Goal: Task Accomplishment & Management: Complete application form

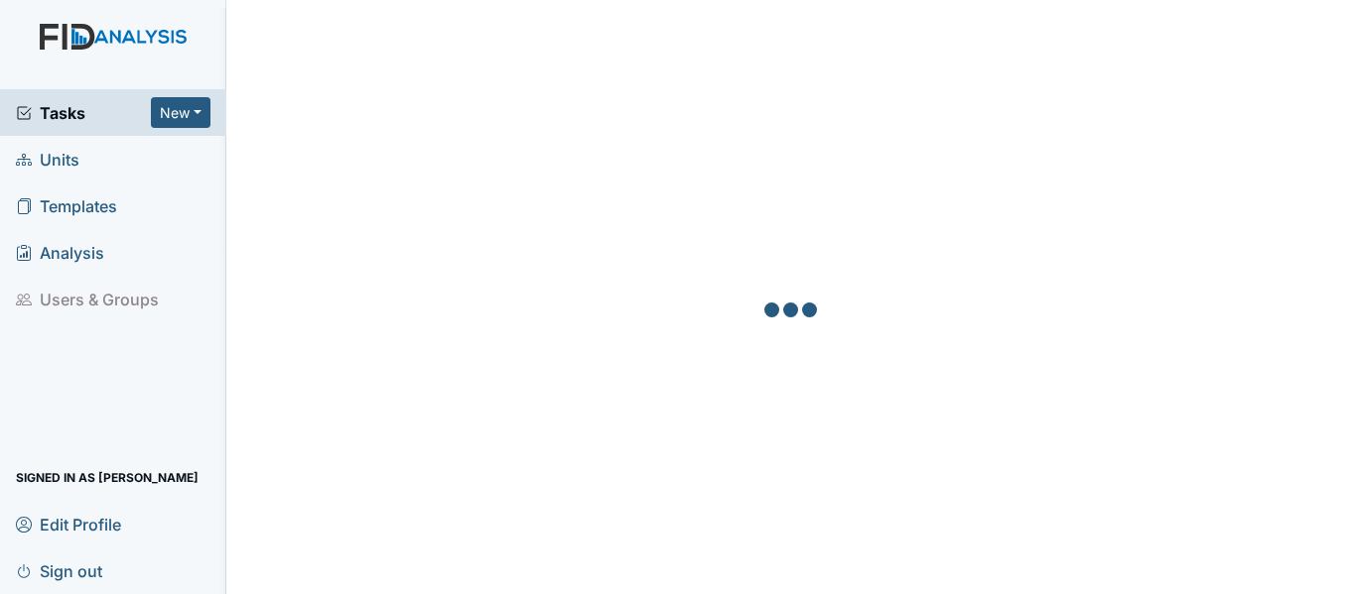
click at [47, 157] on span "Units" at bounding box center [48, 159] width 64 height 31
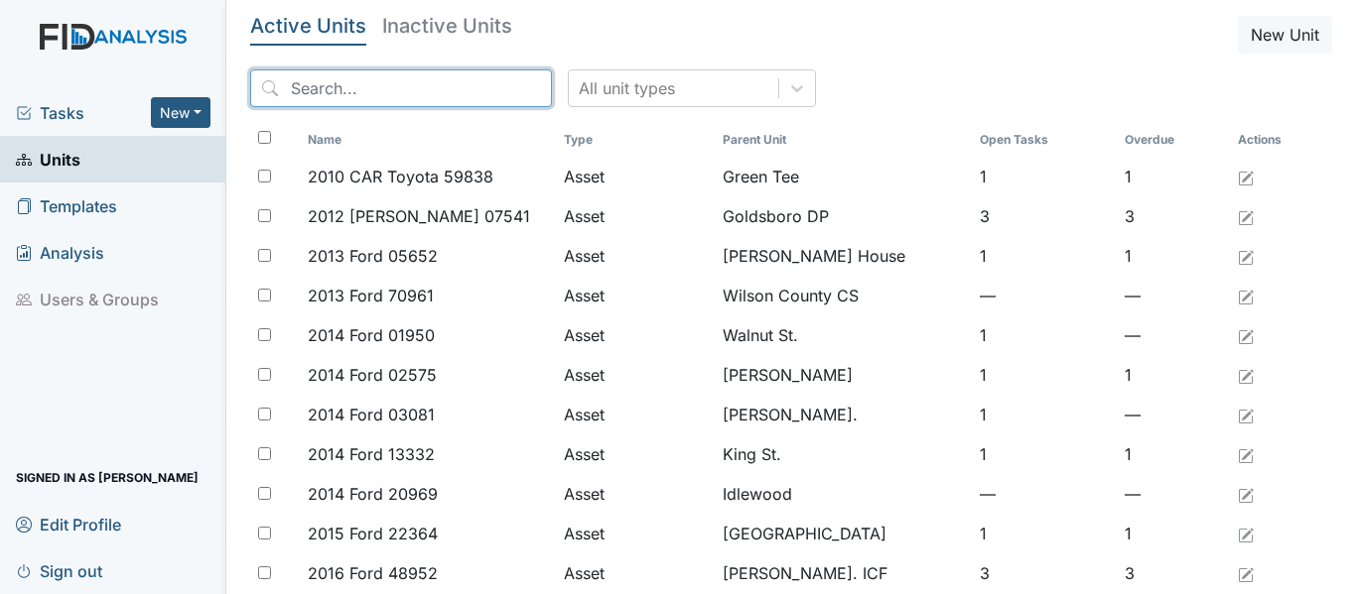
click at [414, 85] on input "search" at bounding box center [401, 88] width 302 height 38
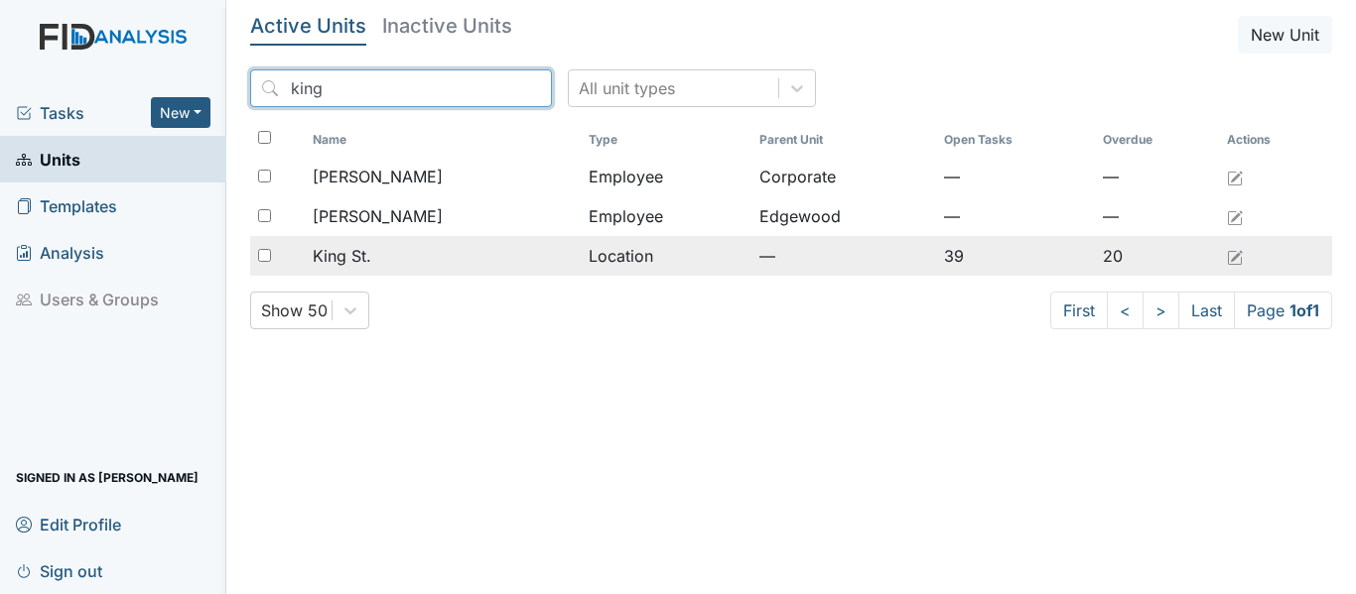
type input "king"
click at [342, 257] on span "King St." at bounding box center [342, 256] width 59 height 24
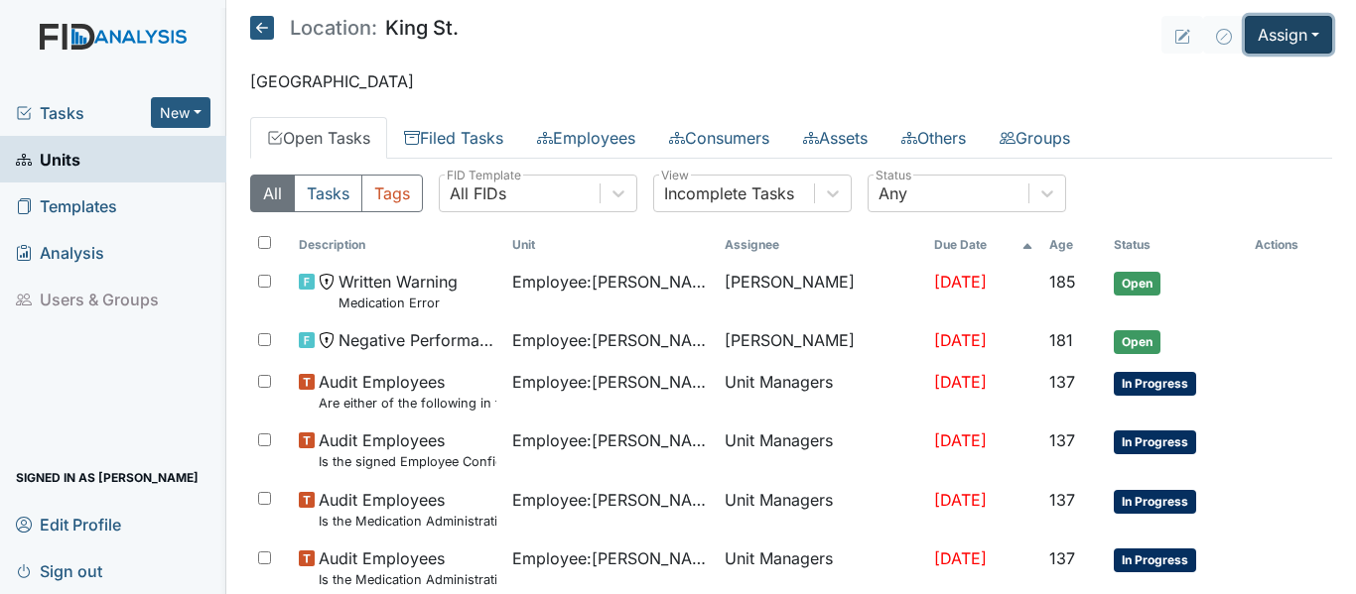
click at [1254, 26] on button "Assign" at bounding box center [1287, 35] width 87 height 38
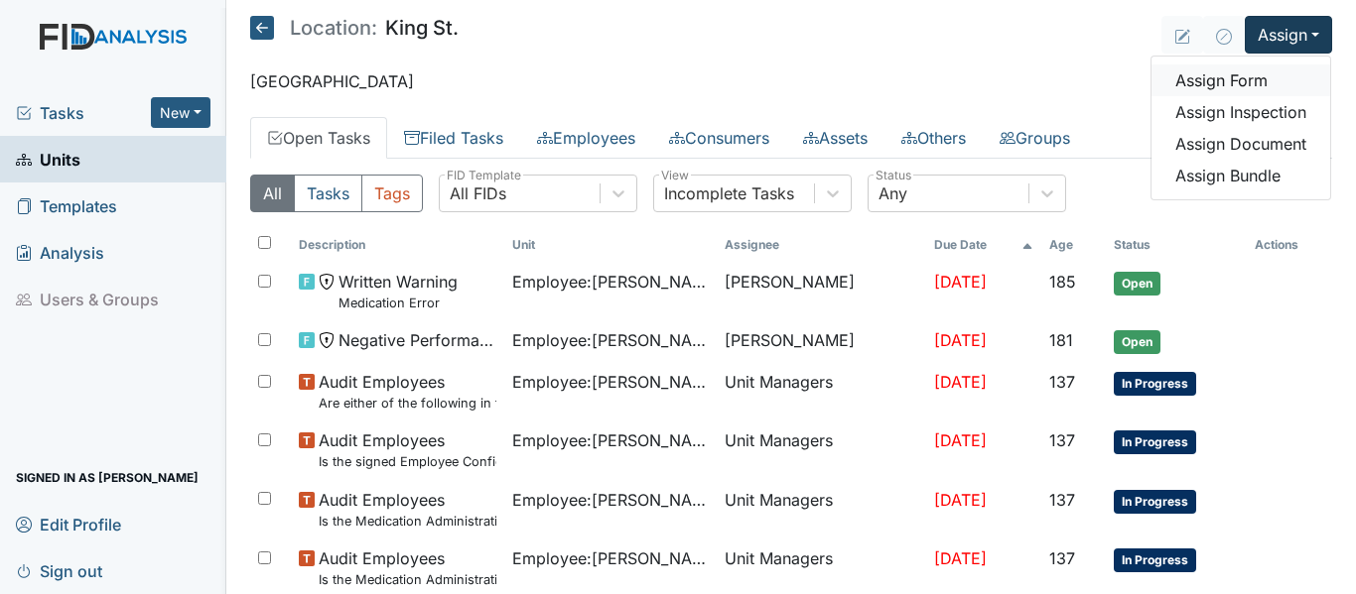
click at [1222, 79] on link "Assign Form" at bounding box center [1240, 81] width 179 height 32
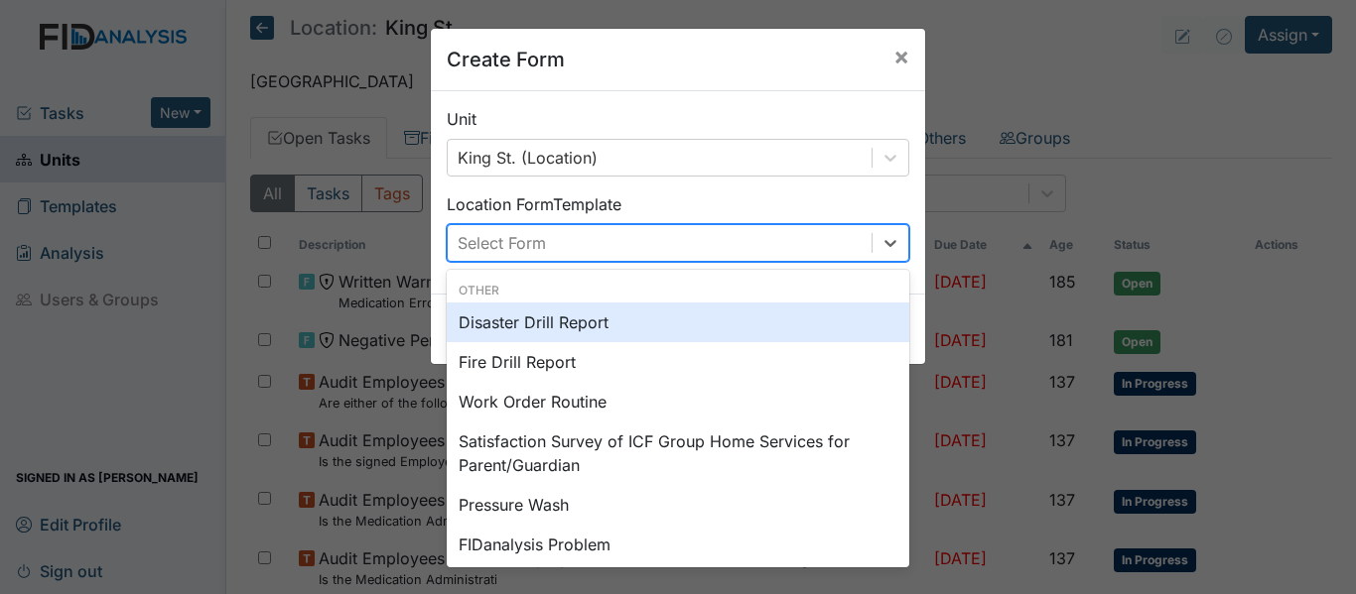
click at [569, 246] on div "Select Form" at bounding box center [660, 243] width 424 height 36
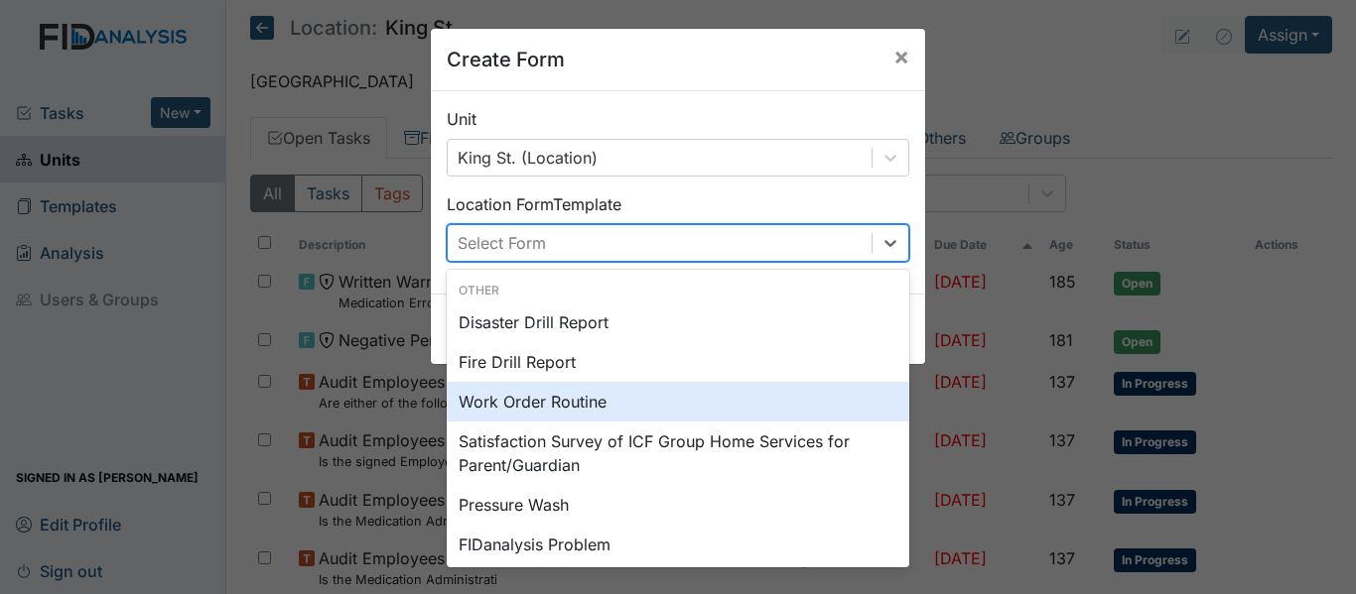
click at [484, 413] on div "Work Order Routine" at bounding box center [678, 402] width 462 height 40
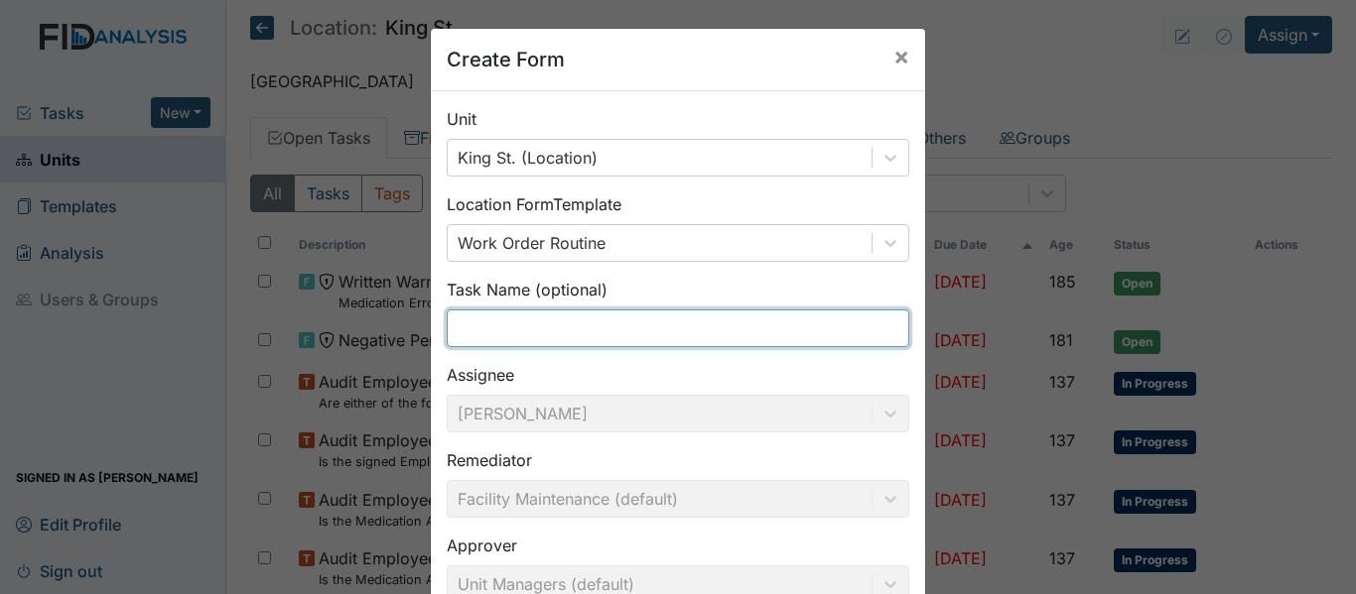
click at [525, 332] on input "text" at bounding box center [678, 329] width 462 height 38
type input "Commode"
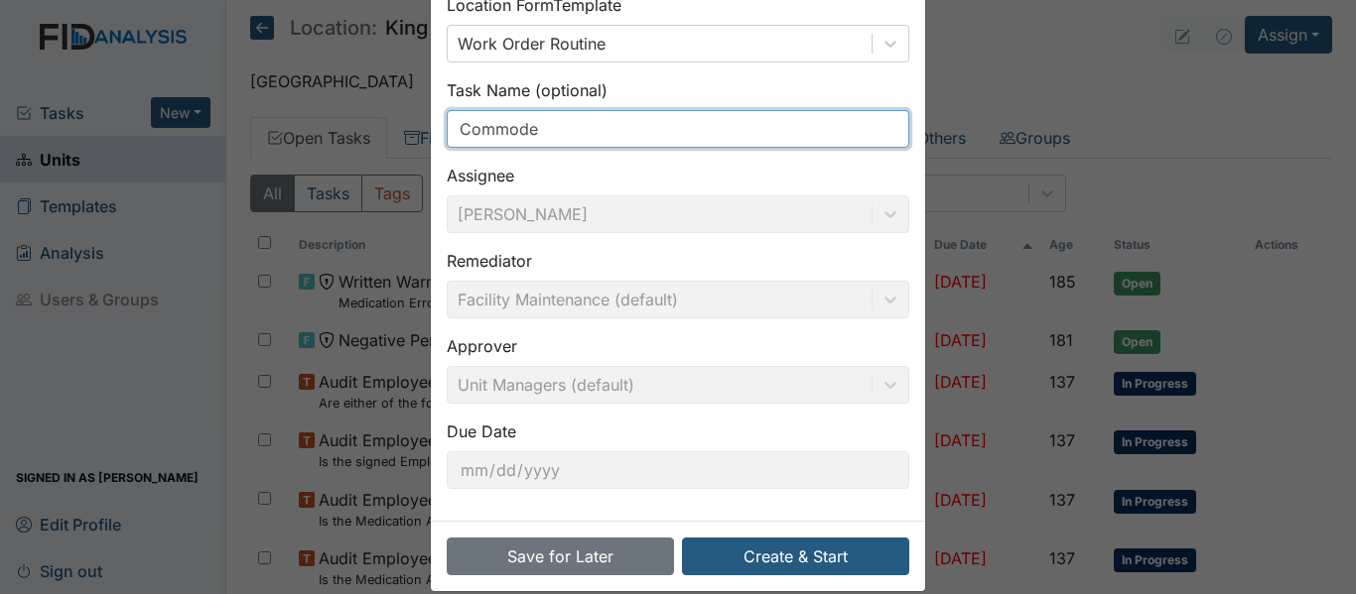
scroll to position [225, 0]
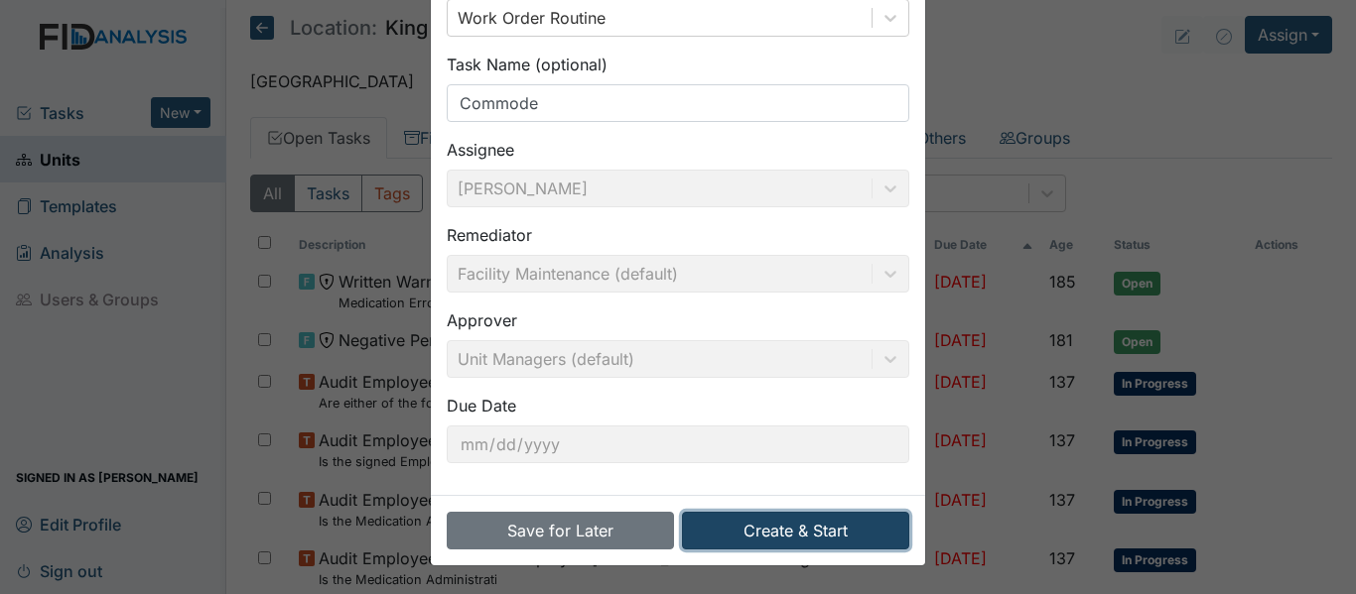
click at [737, 547] on button "Create & Start" at bounding box center [795, 531] width 227 height 38
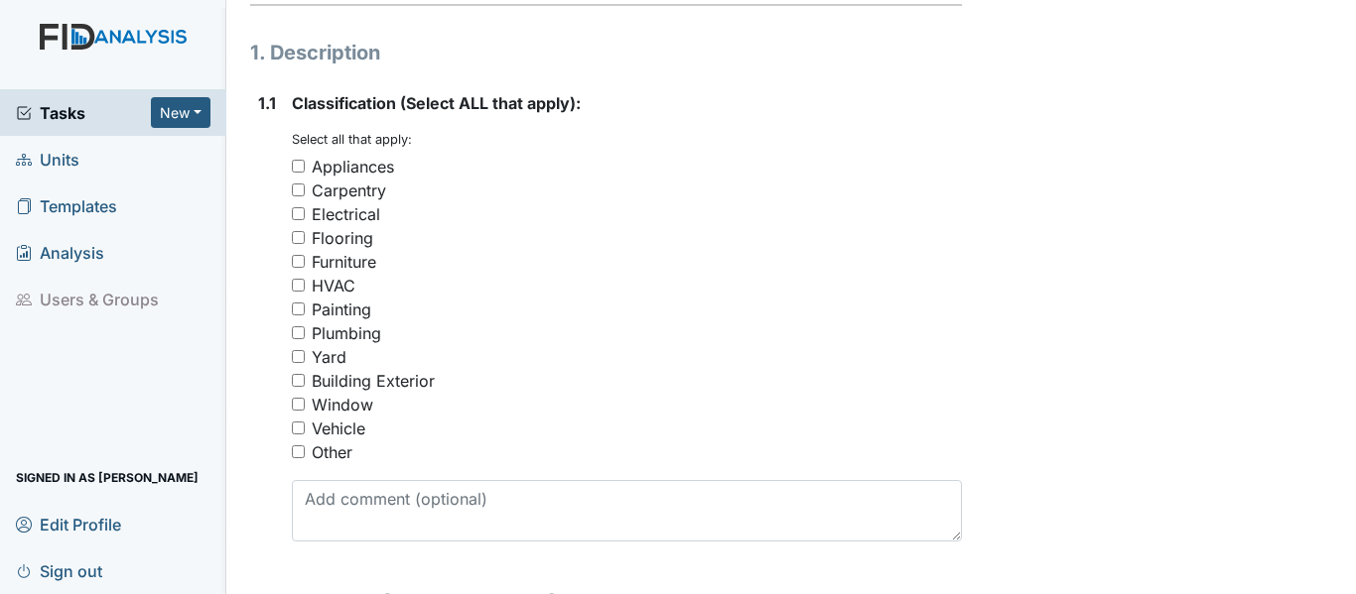
scroll to position [344, 0]
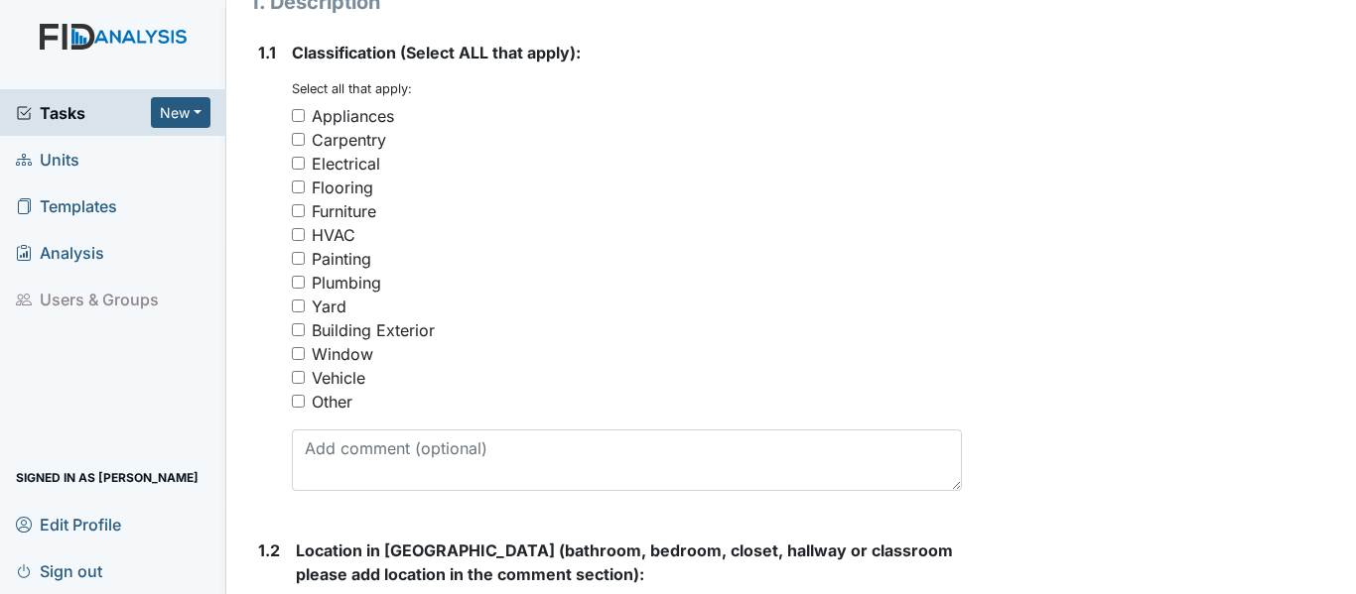
click at [367, 277] on div "Plumbing" at bounding box center [346, 283] width 69 height 24
click at [305, 277] on input "Plumbing" at bounding box center [298, 282] width 13 height 13
checkbox input "true"
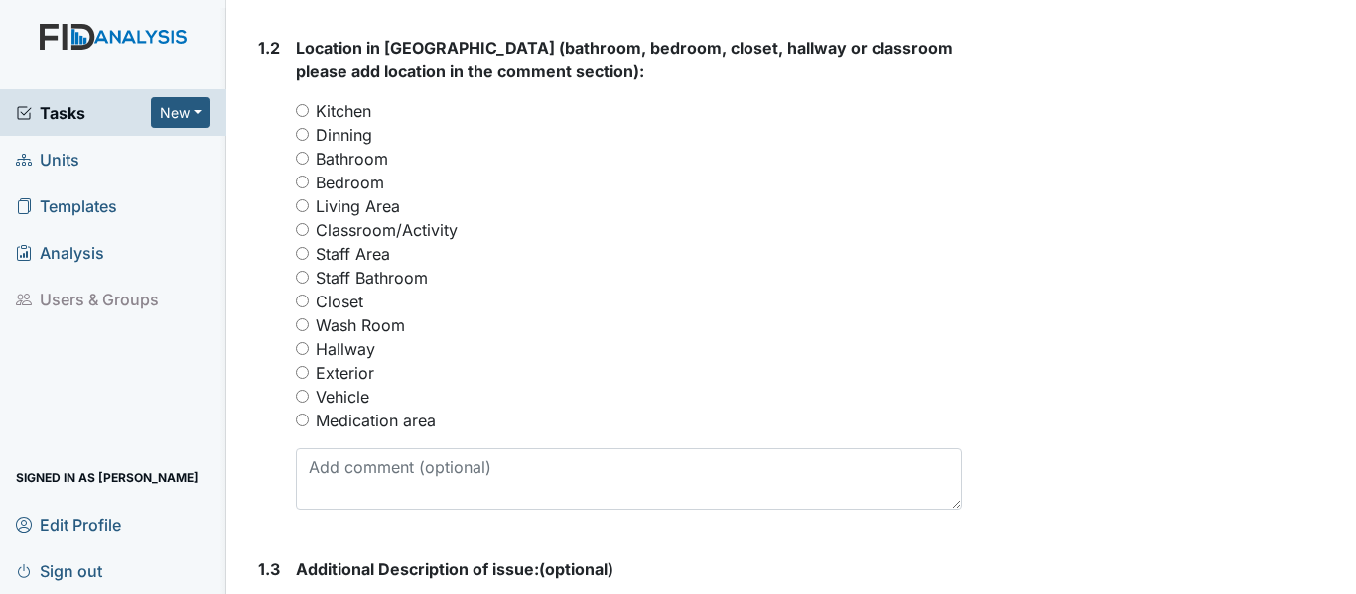
scroll to position [850, 0]
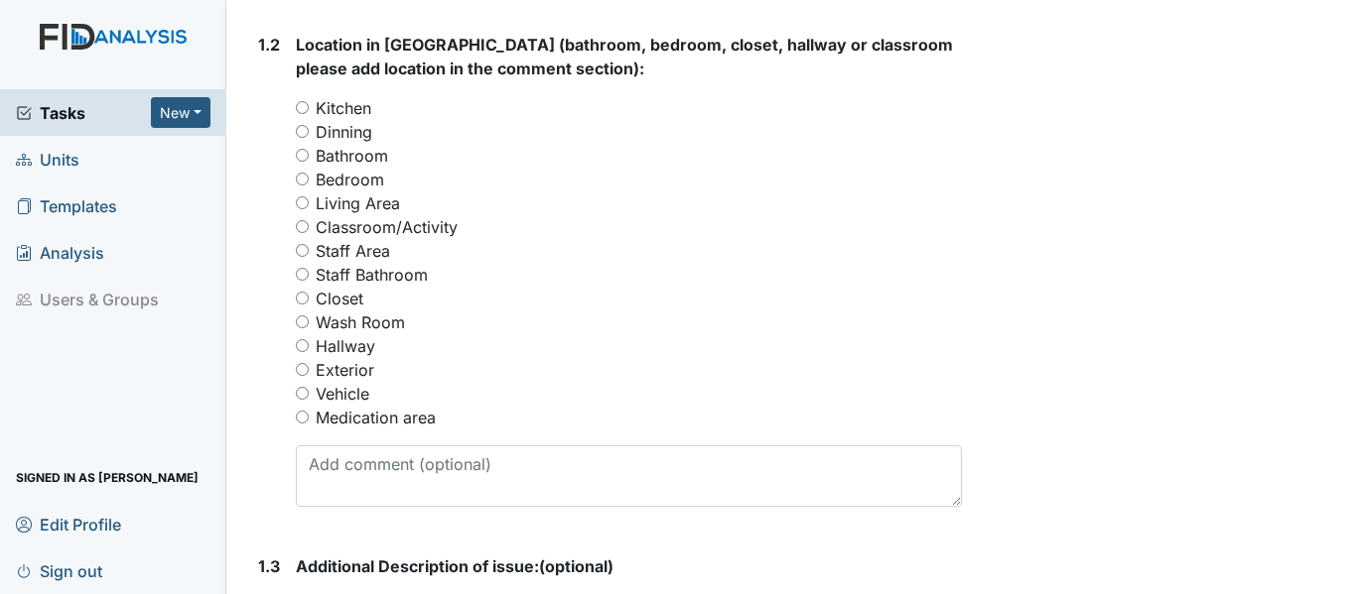
click at [373, 153] on label "Bathroom" at bounding box center [352, 156] width 72 height 24
click at [309, 153] on input "Bathroom" at bounding box center [302, 155] width 13 height 13
radio input "true"
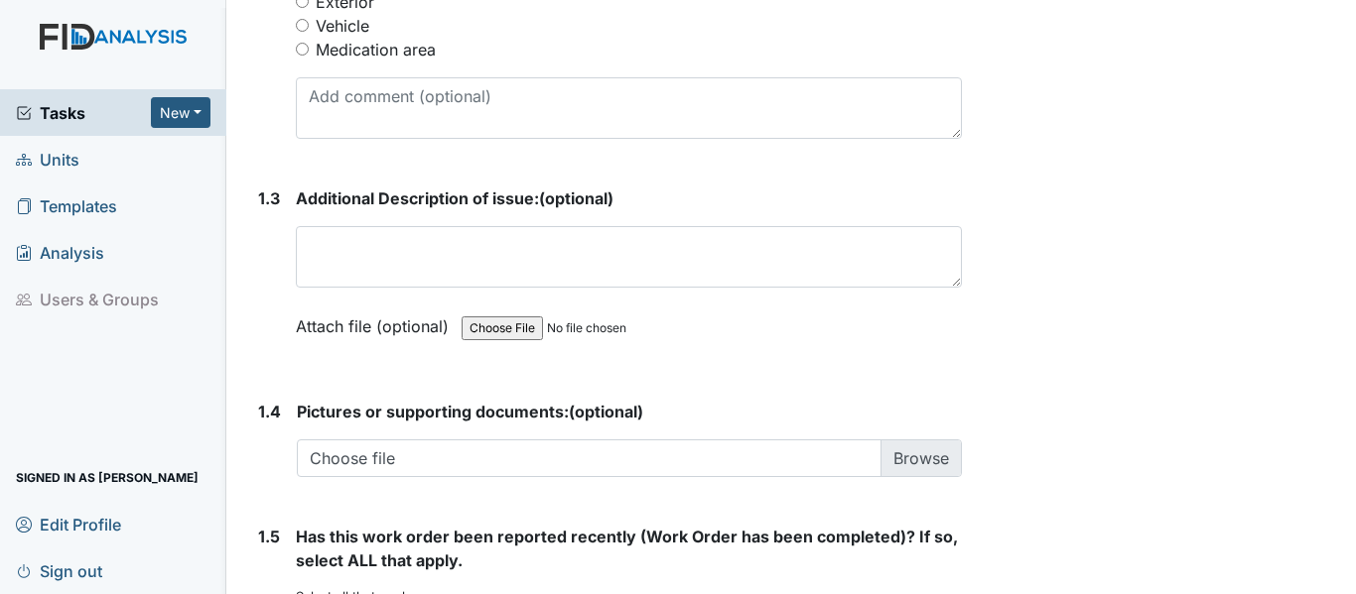
scroll to position [1226, 0]
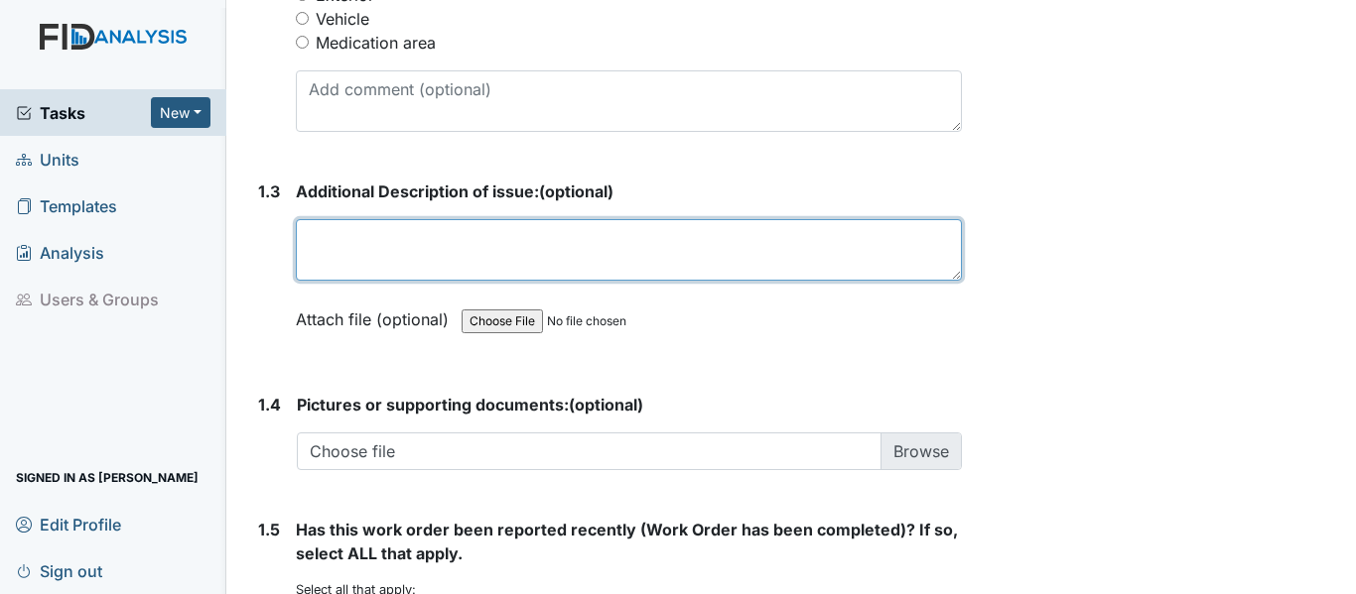
click at [625, 234] on textarea at bounding box center [629, 250] width 666 height 62
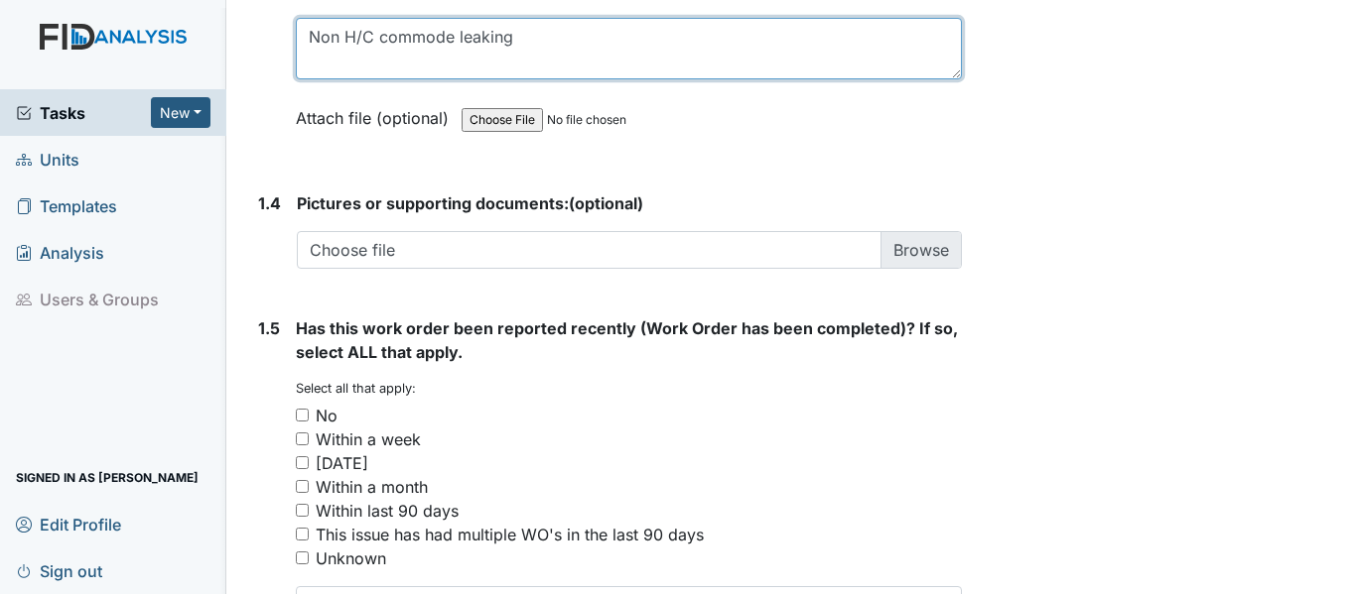
scroll to position [1516, 0]
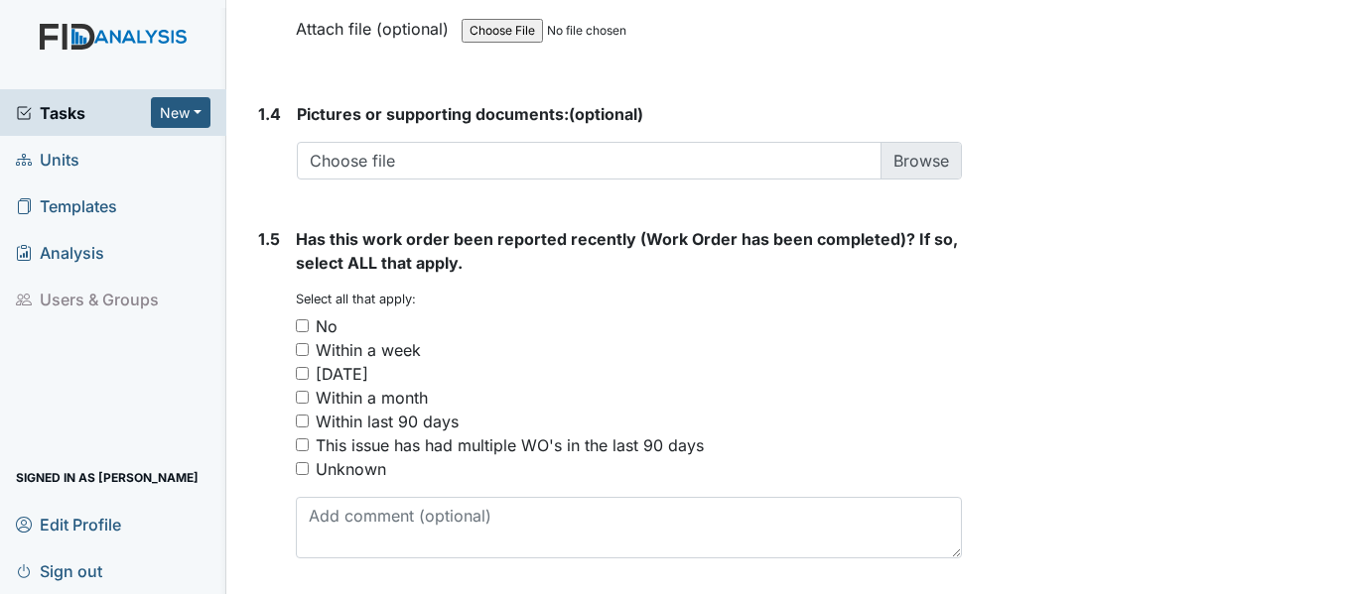
type textarea "Non H/C commode leaking"
click at [326, 325] on div "No" at bounding box center [327, 327] width 22 height 24
click at [309, 325] on input "No" at bounding box center [302, 326] width 13 height 13
checkbox input "true"
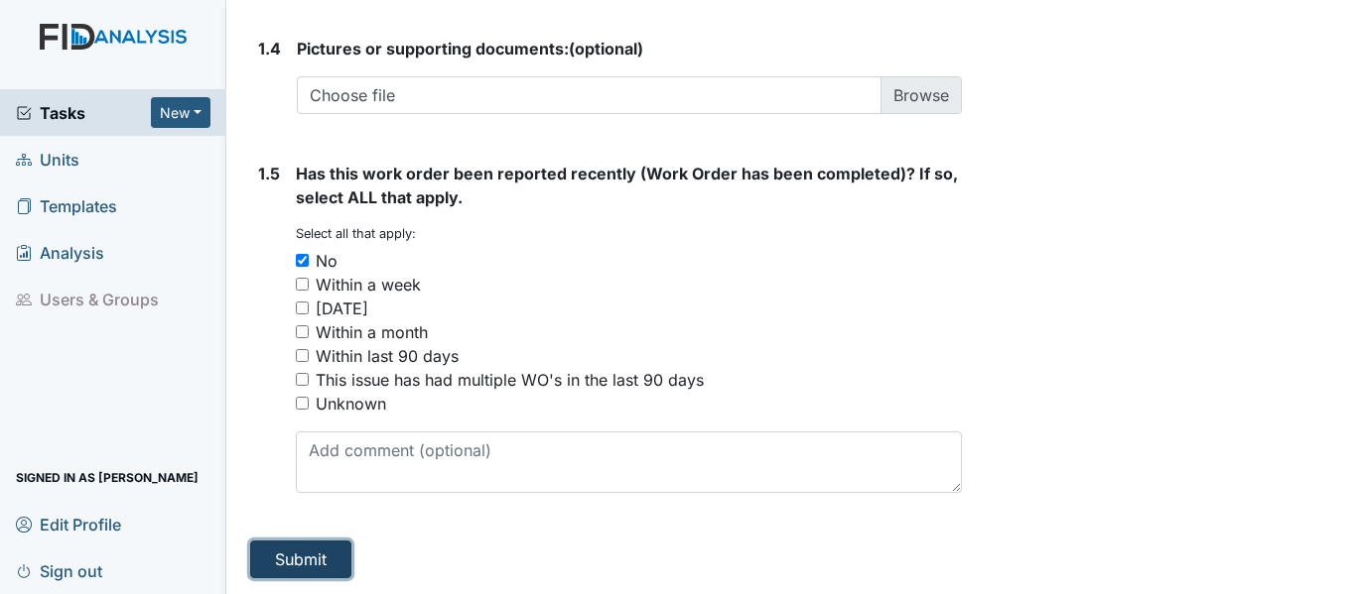
click at [325, 565] on button "Submit" at bounding box center [300, 560] width 101 height 38
